Goal: Task Accomplishment & Management: Use online tool/utility

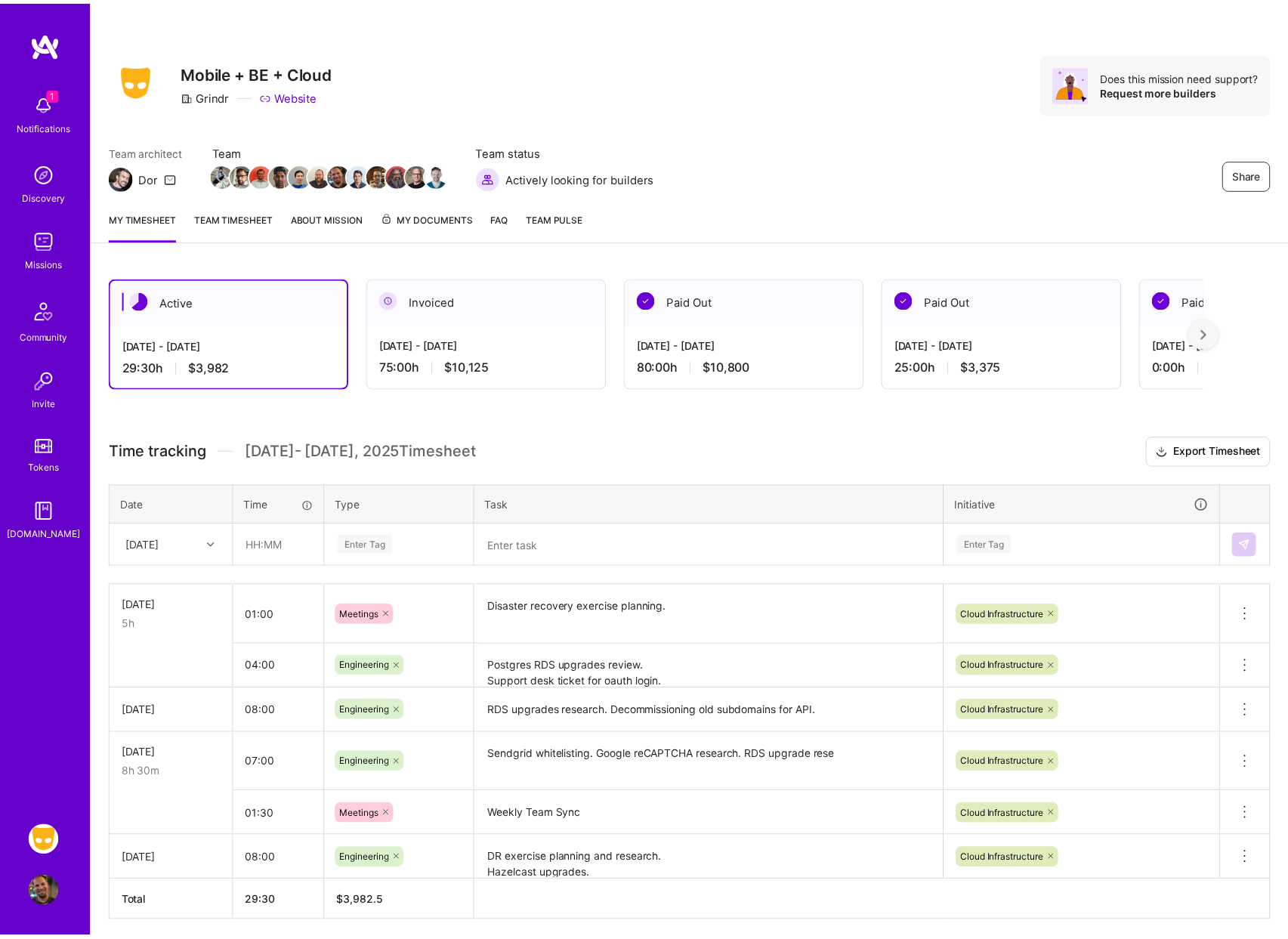
scroll to position [58, 0]
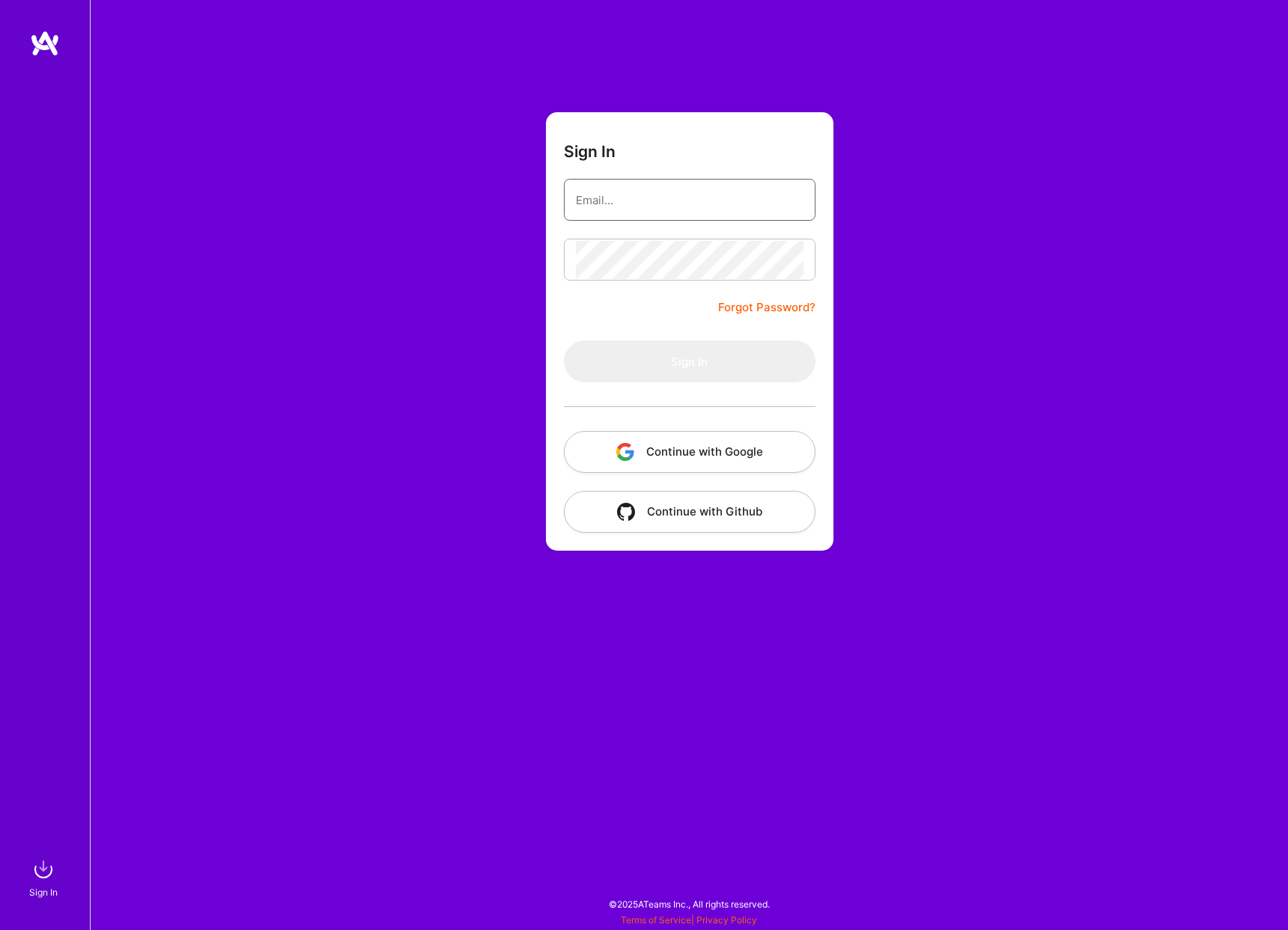
type input "[EMAIL_ADDRESS][DOMAIN_NAME]"
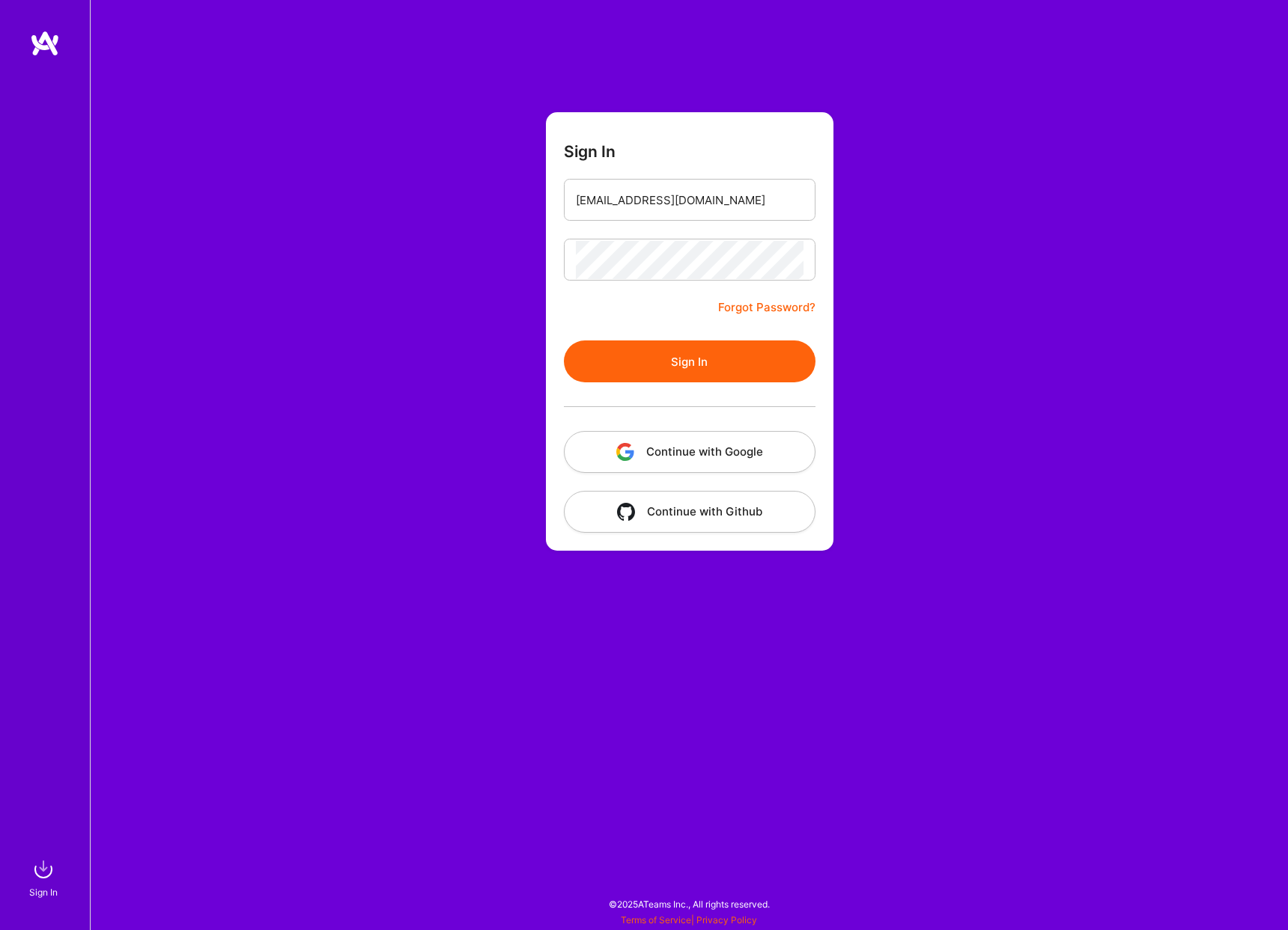
click at [923, 273] on div "Sign In [EMAIL_ADDRESS][DOMAIN_NAME] Forgot Password? Sign In Continue with Goo…" at bounding box center [689, 465] width 1198 height 930
click at [686, 344] on button "Sign In" at bounding box center [689, 361] width 251 height 42
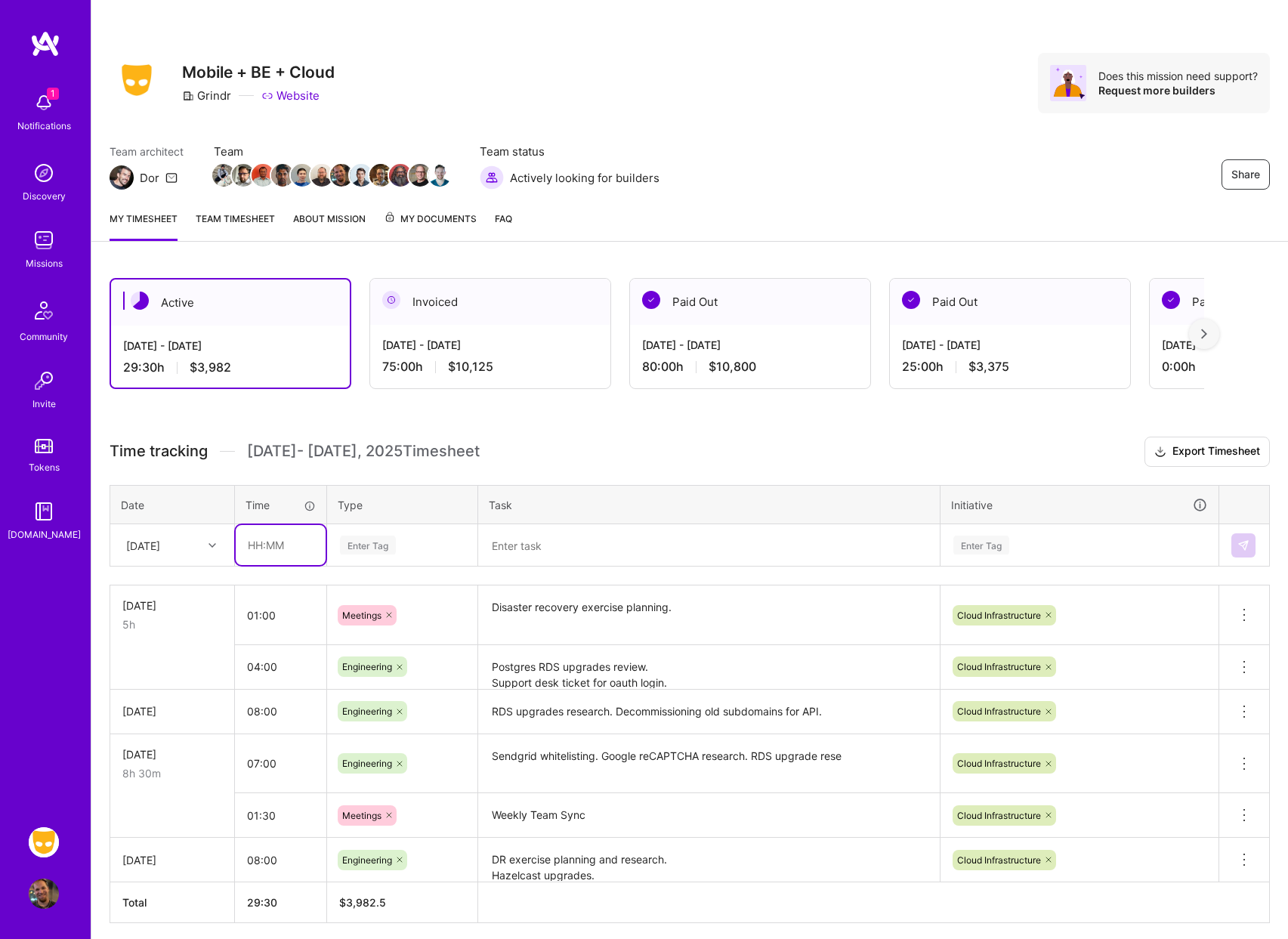
click at [285, 548] on input "text" at bounding box center [281, 545] width 90 height 40
type input "06:00"
click at [422, 557] on div "Enter Tag" at bounding box center [402, 545] width 149 height 39
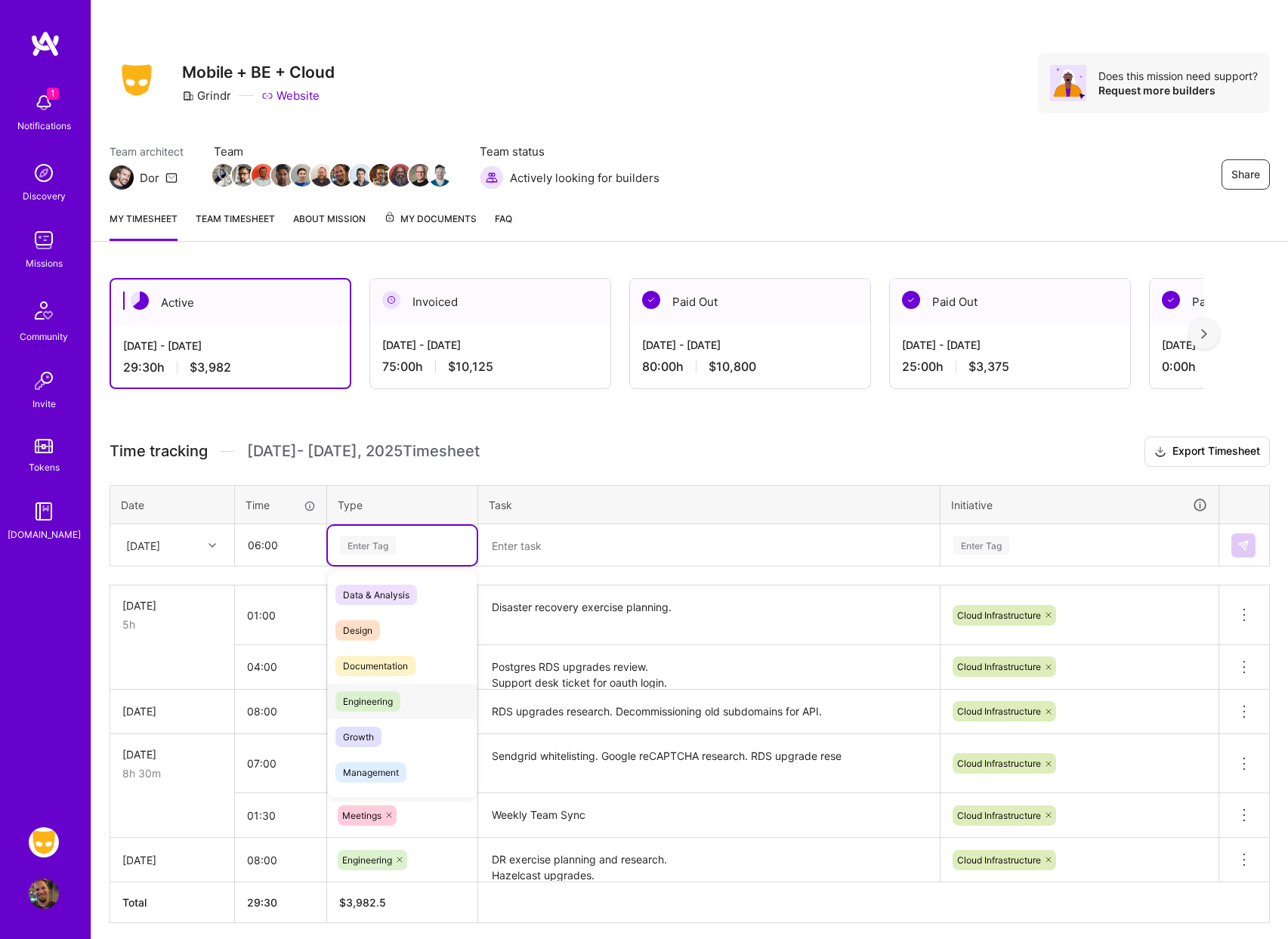
click at [425, 695] on div "Engineering" at bounding box center [402, 702] width 149 height 35
click at [990, 547] on div "Enter Tag" at bounding box center [981, 545] width 56 height 23
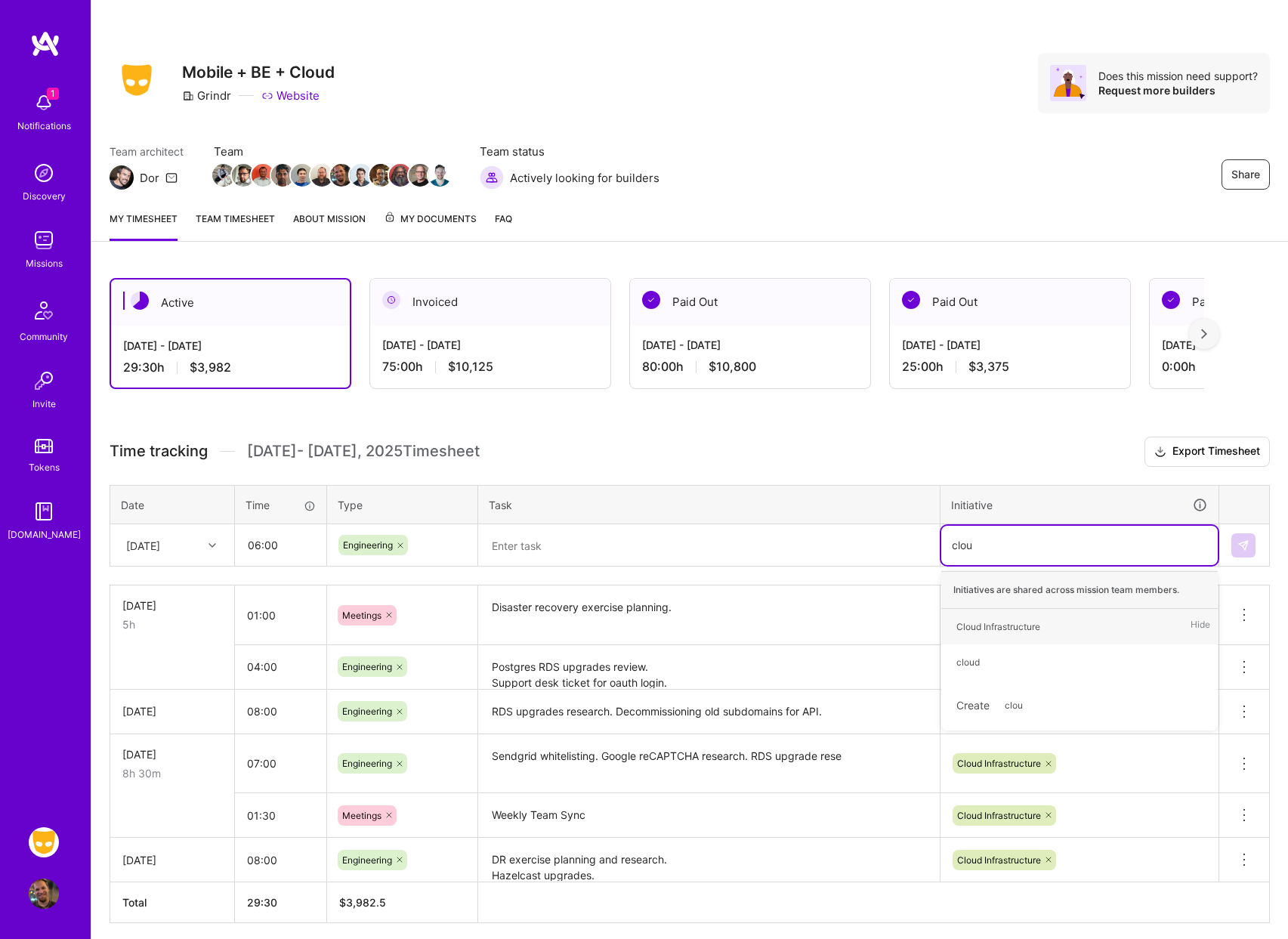
type input "cloud"
click at [1038, 626] on div "Cloud Infrastructure" at bounding box center [998, 627] width 84 height 16
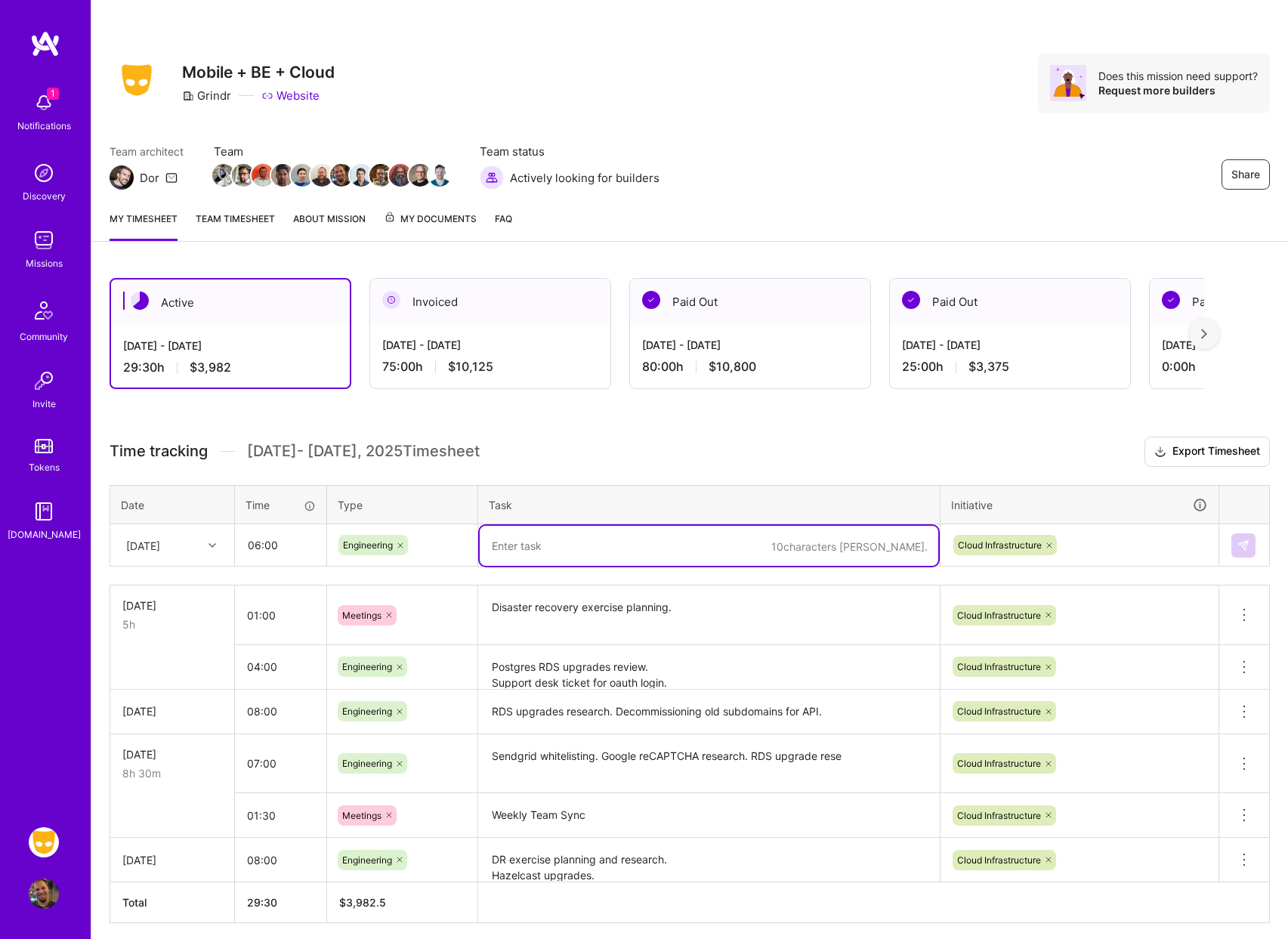
click at [584, 541] on textarea at bounding box center [708, 546] width 459 height 40
type textarea "P"
type textarea "RDS upgrades"
click at [1249, 550] on img at bounding box center [1244, 546] width 12 height 12
